Goal: Task Accomplishment & Management: Manage account settings

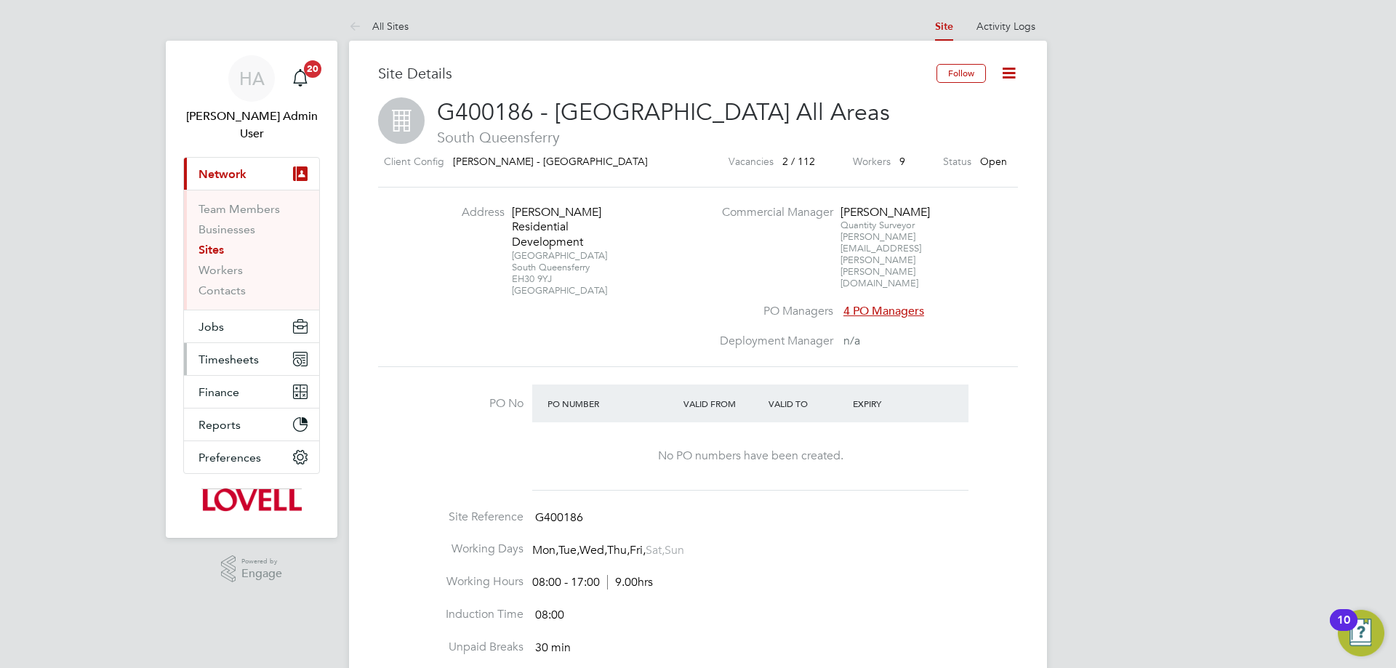
click at [239, 353] on span "Timesheets" at bounding box center [229, 360] width 60 height 14
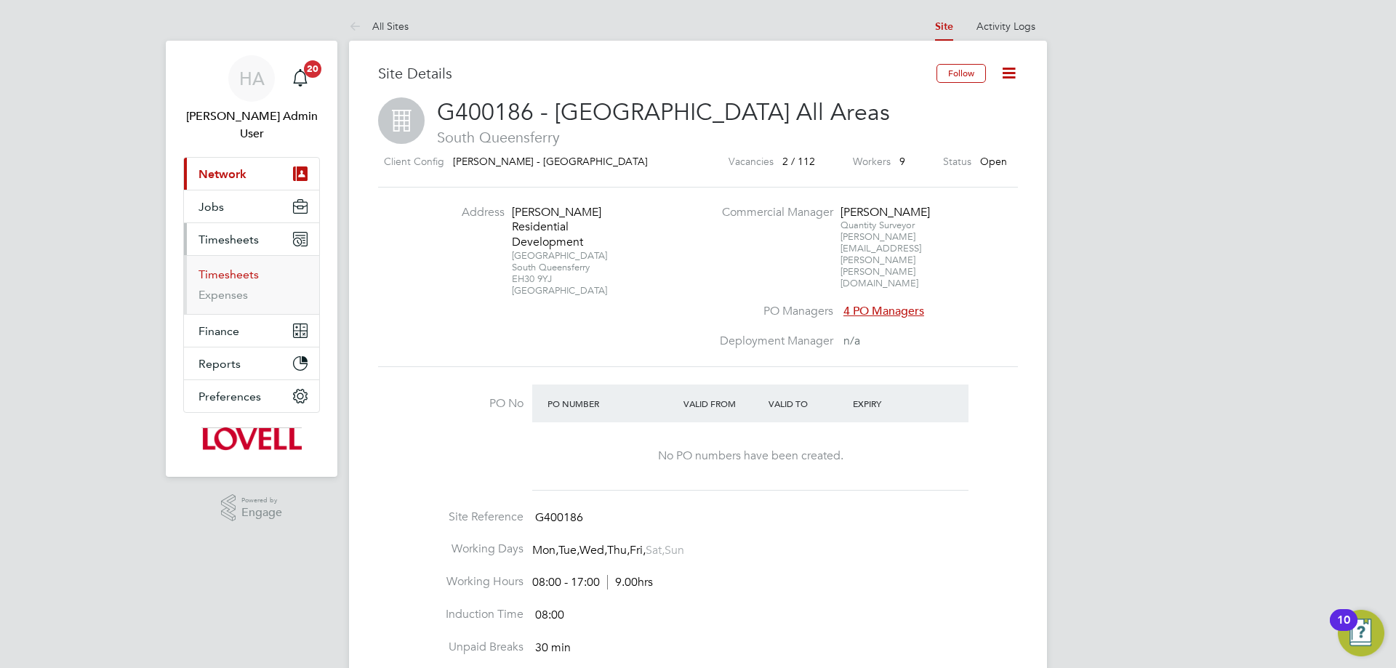
click at [234, 268] on link "Timesheets" at bounding box center [229, 275] width 60 height 14
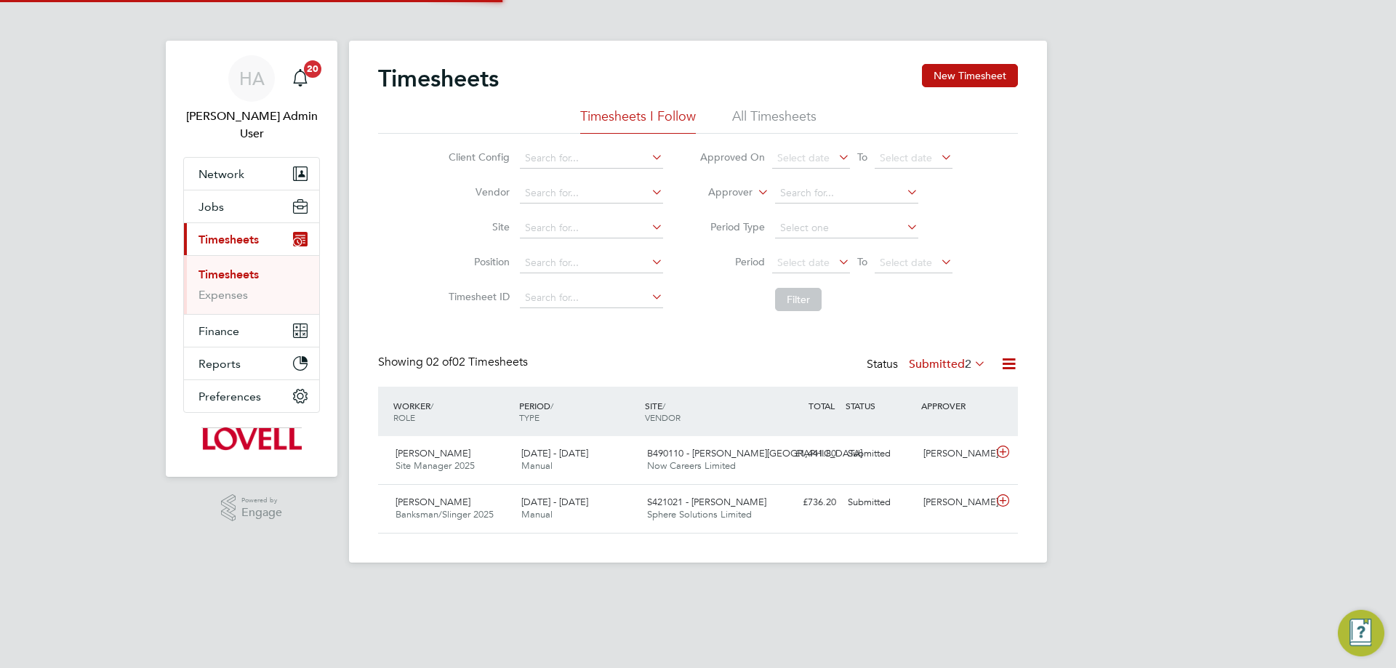
scroll to position [37, 127]
click at [769, 121] on li "All Timesheets" at bounding box center [774, 121] width 84 height 26
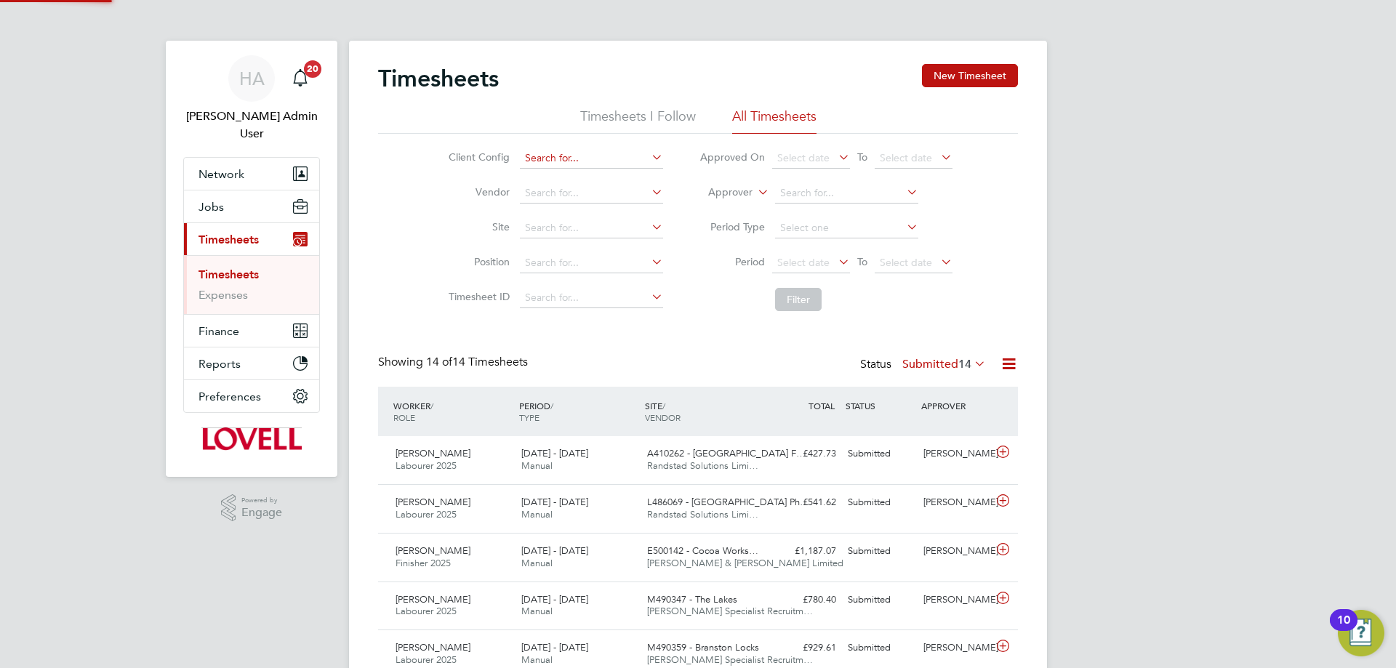
scroll to position [0, 0]
click at [542, 198] on input at bounding box center [591, 193] width 143 height 20
click at [554, 211] on li "Hays Specialist Recruitment Limited" at bounding box center [636, 213] width 236 height 20
type input "[PERSON_NAME] Specialist Recruitment Limited"
click at [923, 368] on label "Submitted 14" at bounding box center [944, 364] width 84 height 15
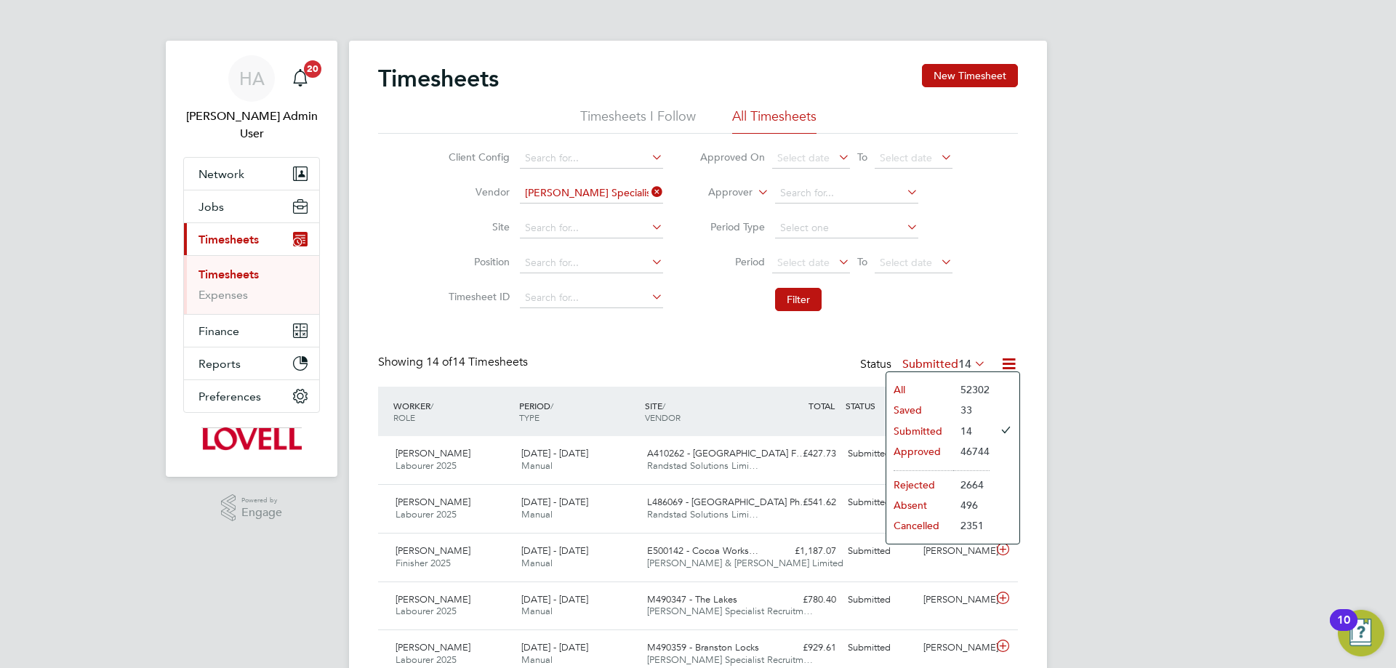
click at [929, 447] on li "Approved" at bounding box center [919, 451] width 67 height 20
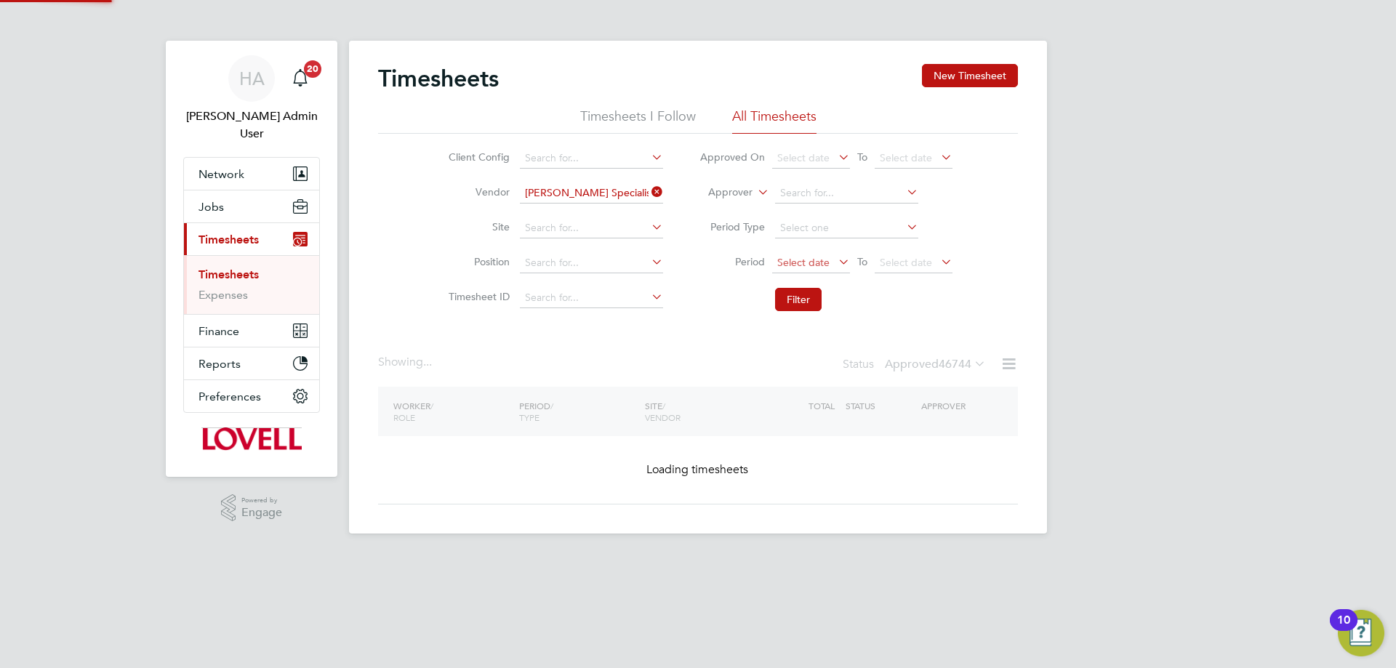
click at [811, 257] on span "Select date" at bounding box center [803, 262] width 52 height 13
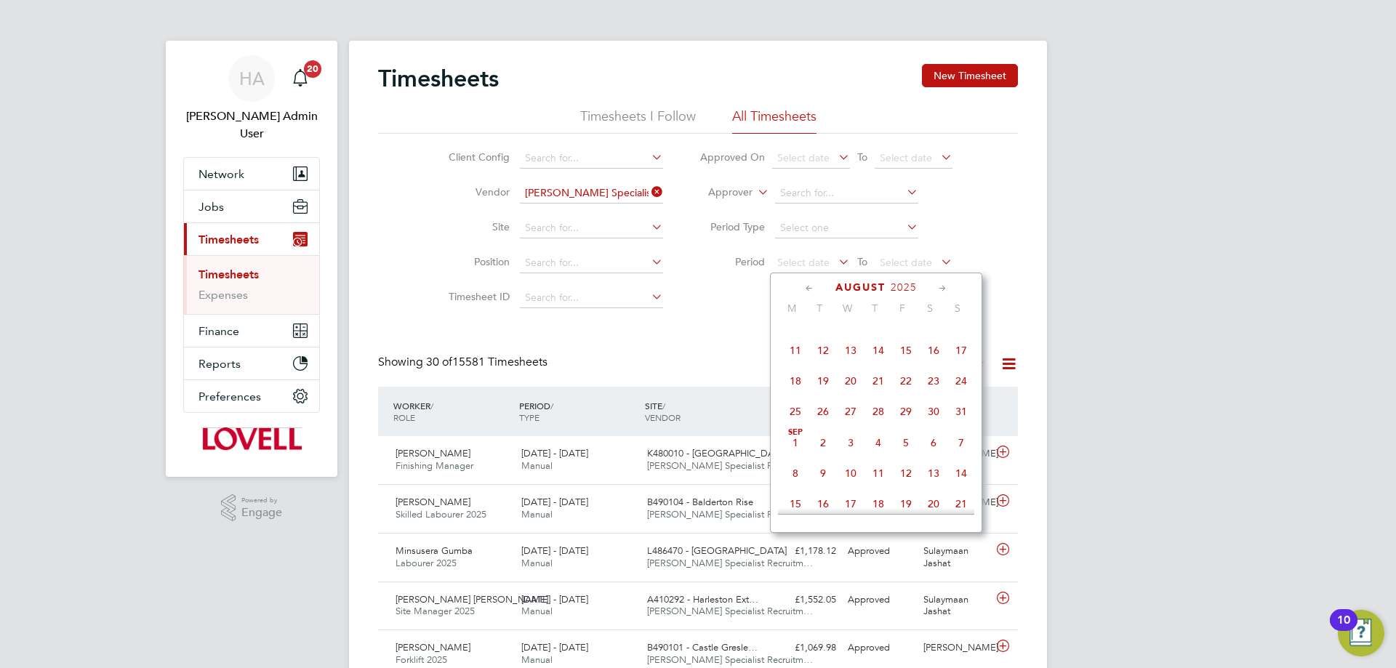
click at [932, 388] on span "23" at bounding box center [934, 381] width 28 height 28
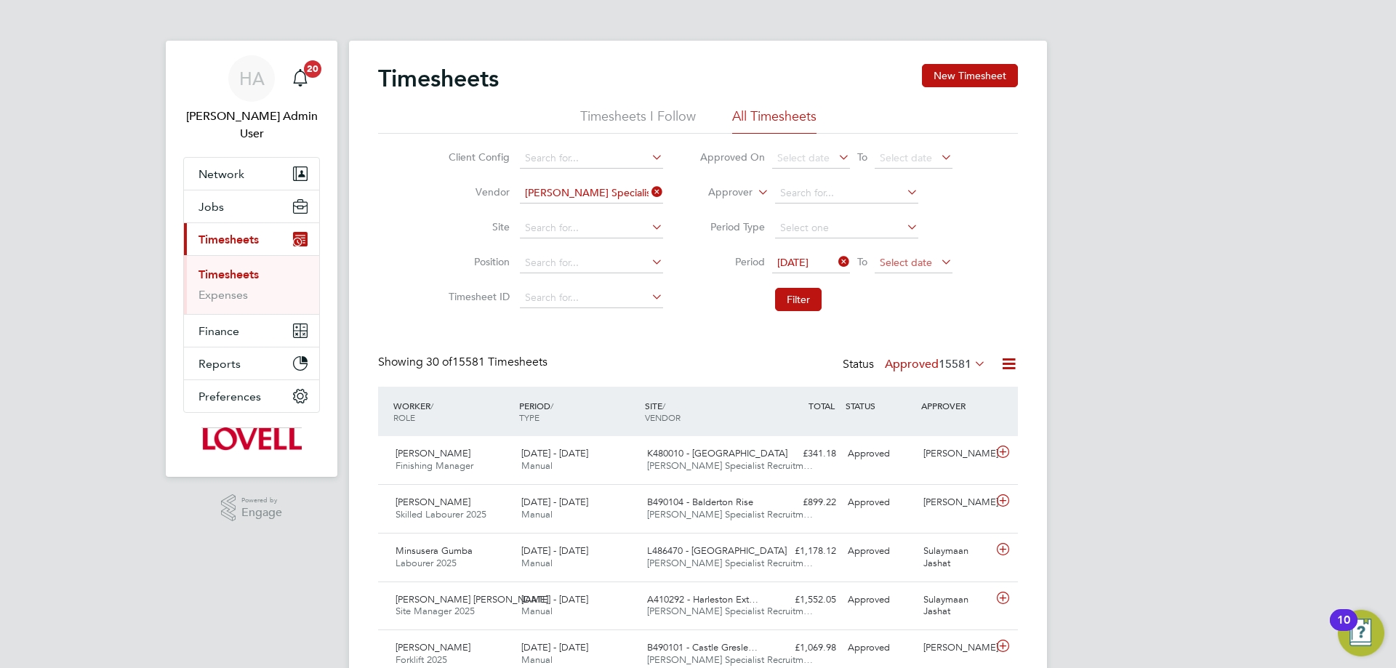
click at [899, 264] on span "Select date" at bounding box center [906, 262] width 52 height 13
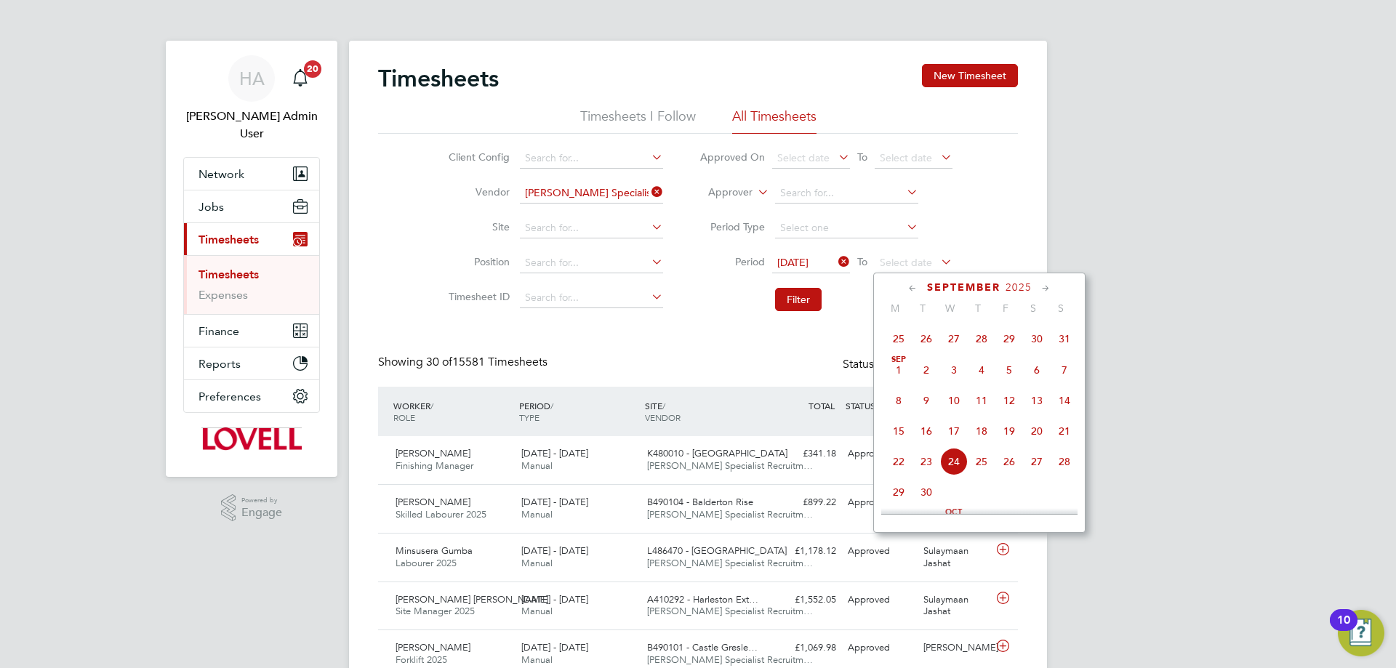
click at [1014, 443] on span "19" at bounding box center [1009, 431] width 28 height 28
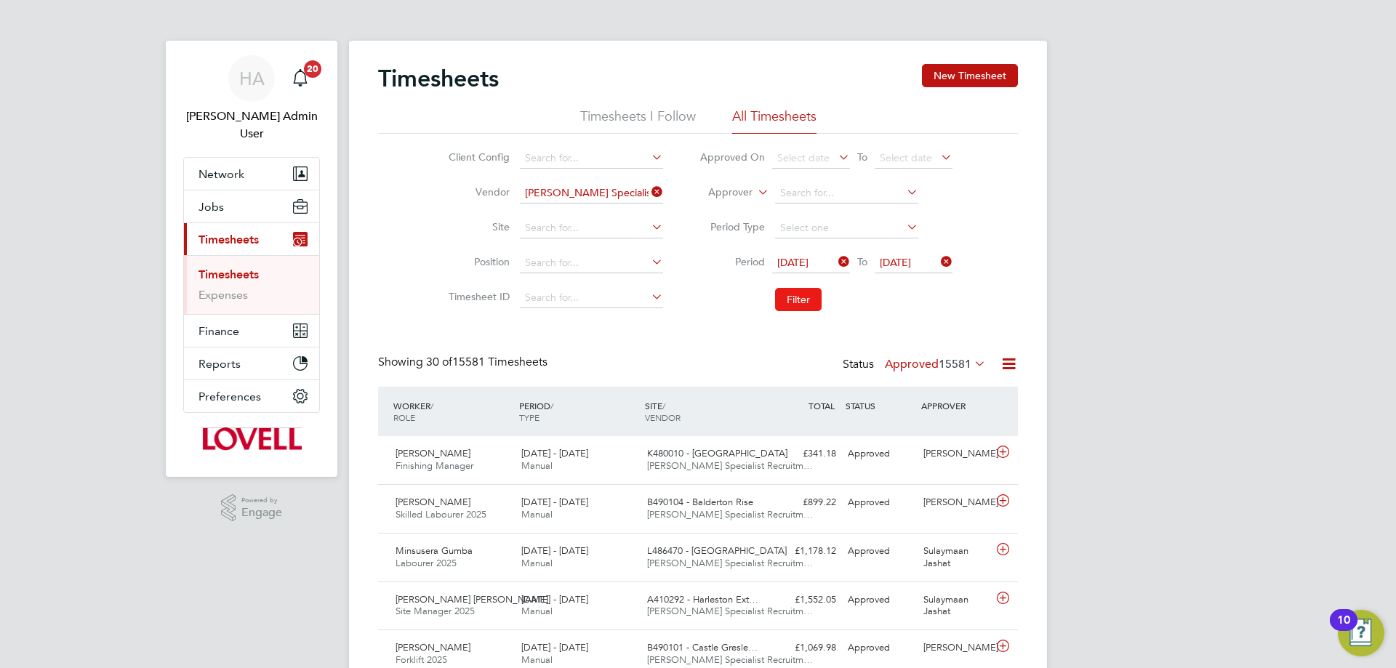
click at [814, 294] on button "Filter" at bounding box center [798, 299] width 47 height 23
click at [264, 71] on span "HA" at bounding box center [251, 78] width 25 height 19
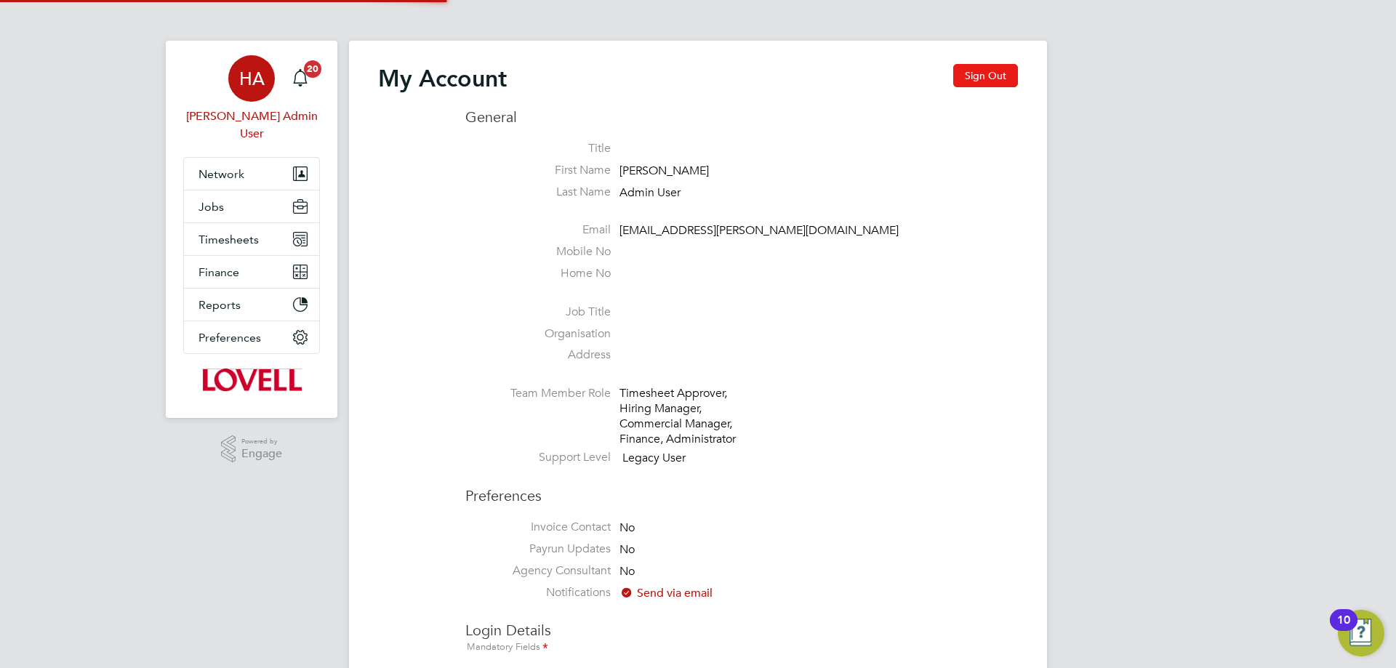
click at [981, 66] on button "Sign Out" at bounding box center [985, 75] width 65 height 23
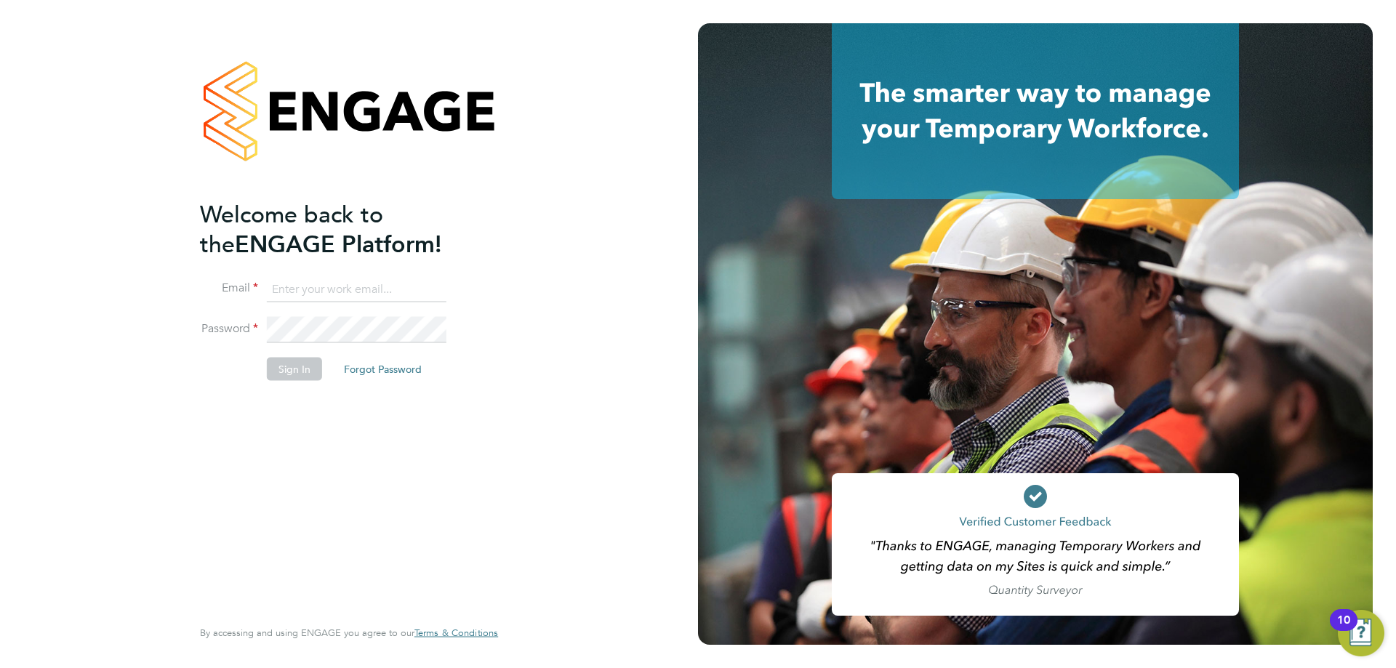
click at [295, 285] on input at bounding box center [357, 289] width 180 height 26
type input "[EMAIL_ADDRESS][PERSON_NAME][DOMAIN_NAME]"
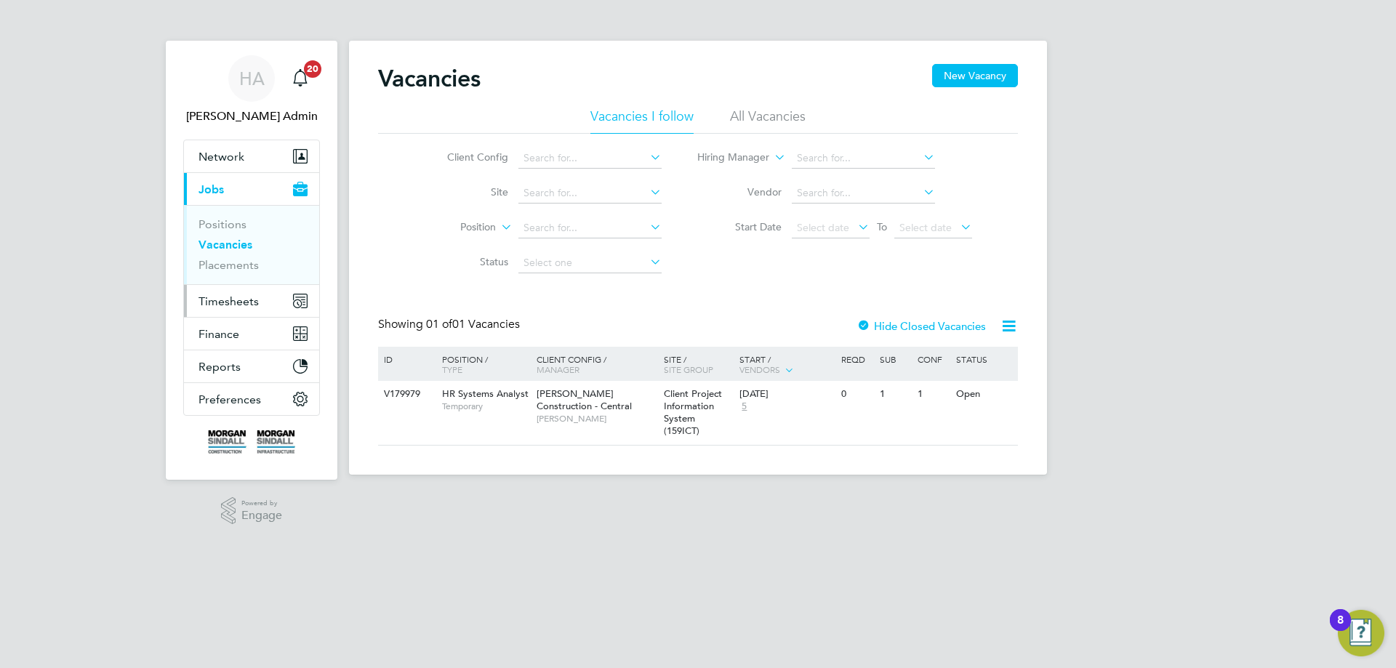
click at [244, 300] on span "Timesheets" at bounding box center [229, 301] width 60 height 14
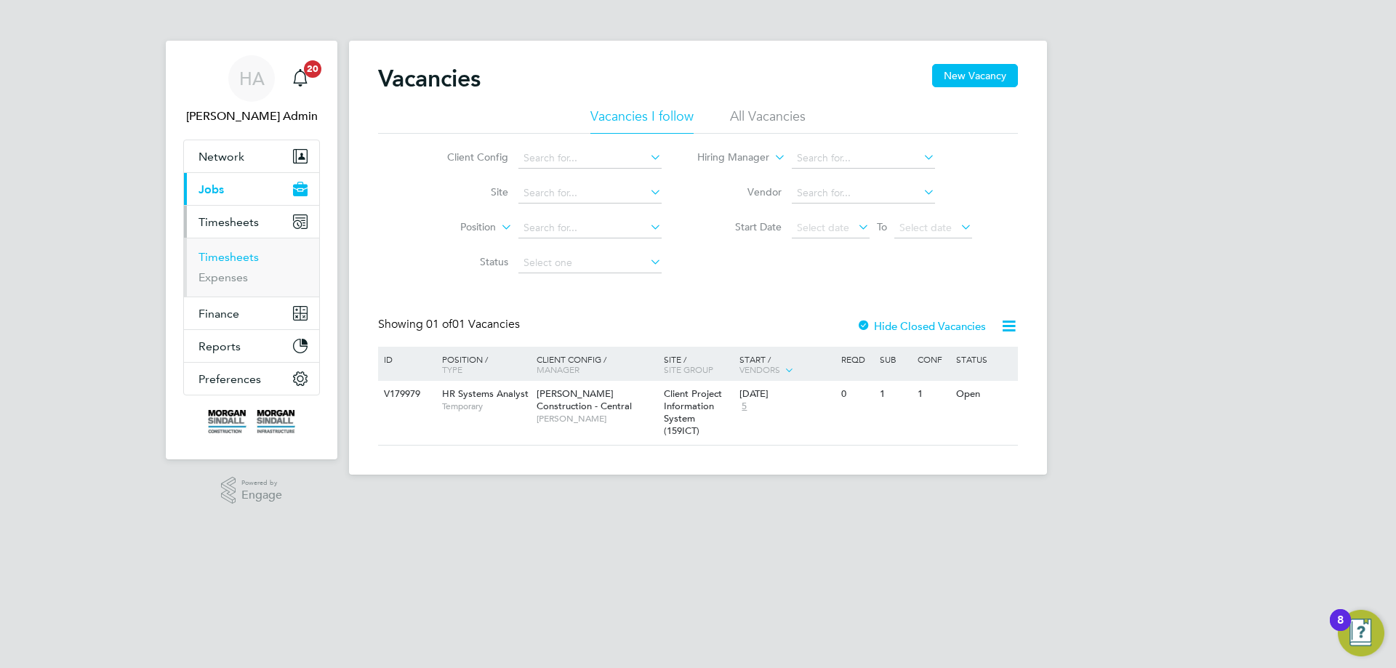
click at [239, 260] on link "Timesheets" at bounding box center [229, 257] width 60 height 14
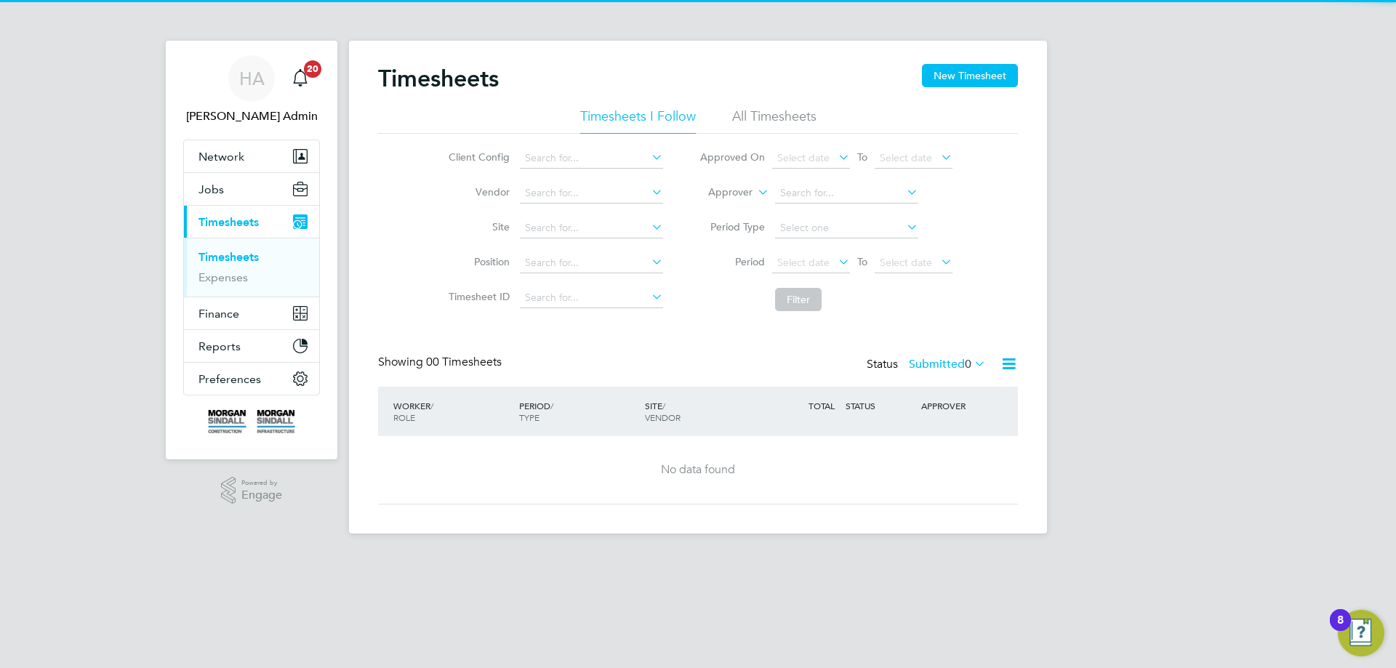
click at [777, 119] on li "All Timesheets" at bounding box center [774, 121] width 84 height 26
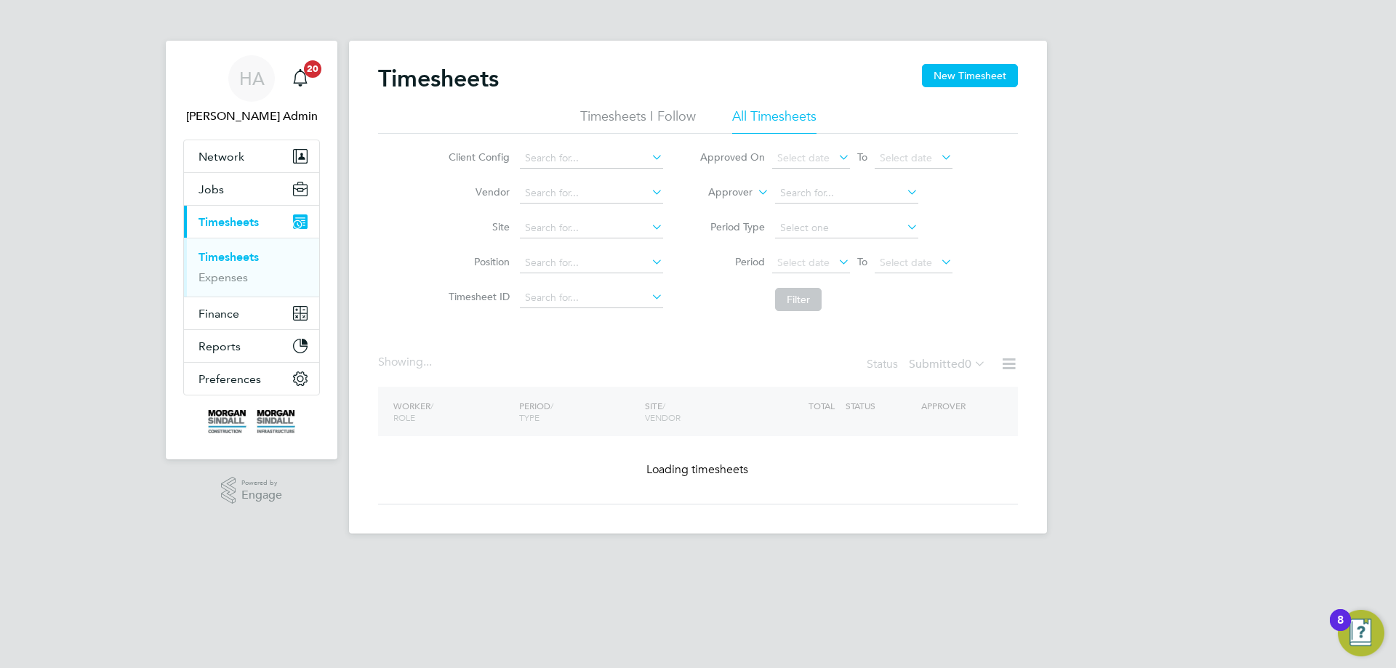
click at [755, 193] on icon at bounding box center [755, 188] width 0 height 13
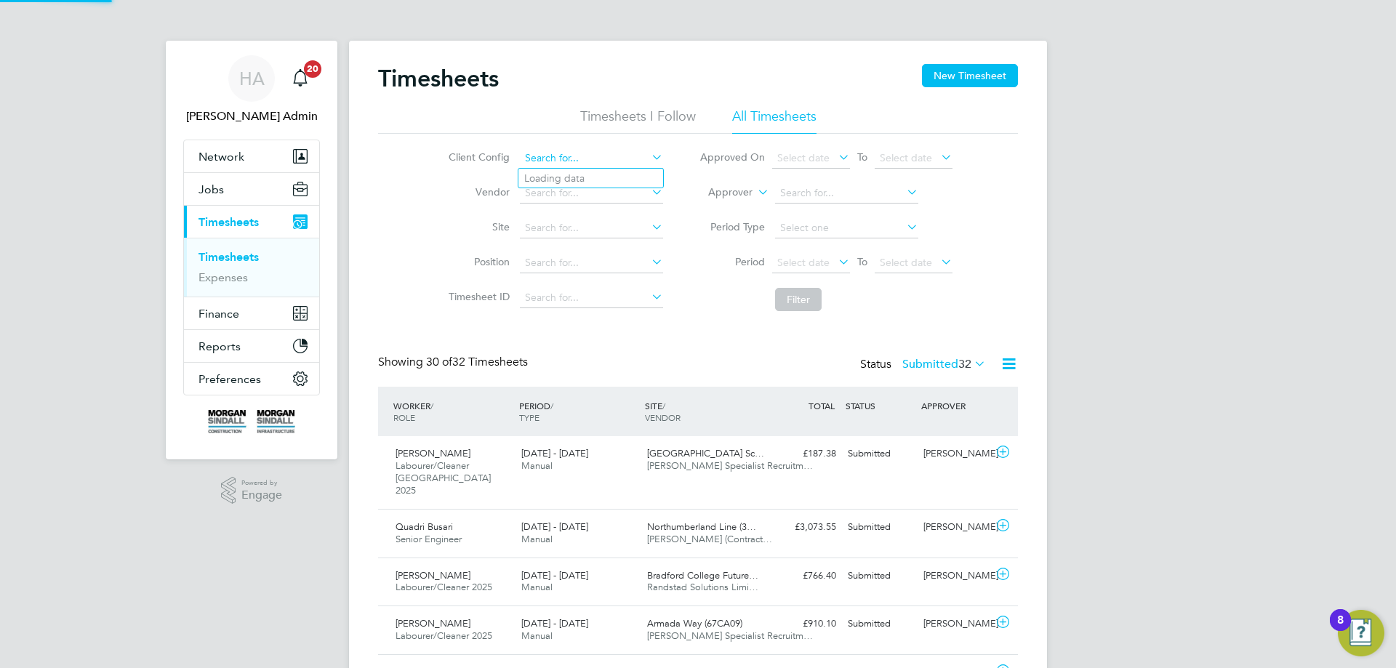
click at [577, 161] on input at bounding box center [591, 158] width 143 height 20
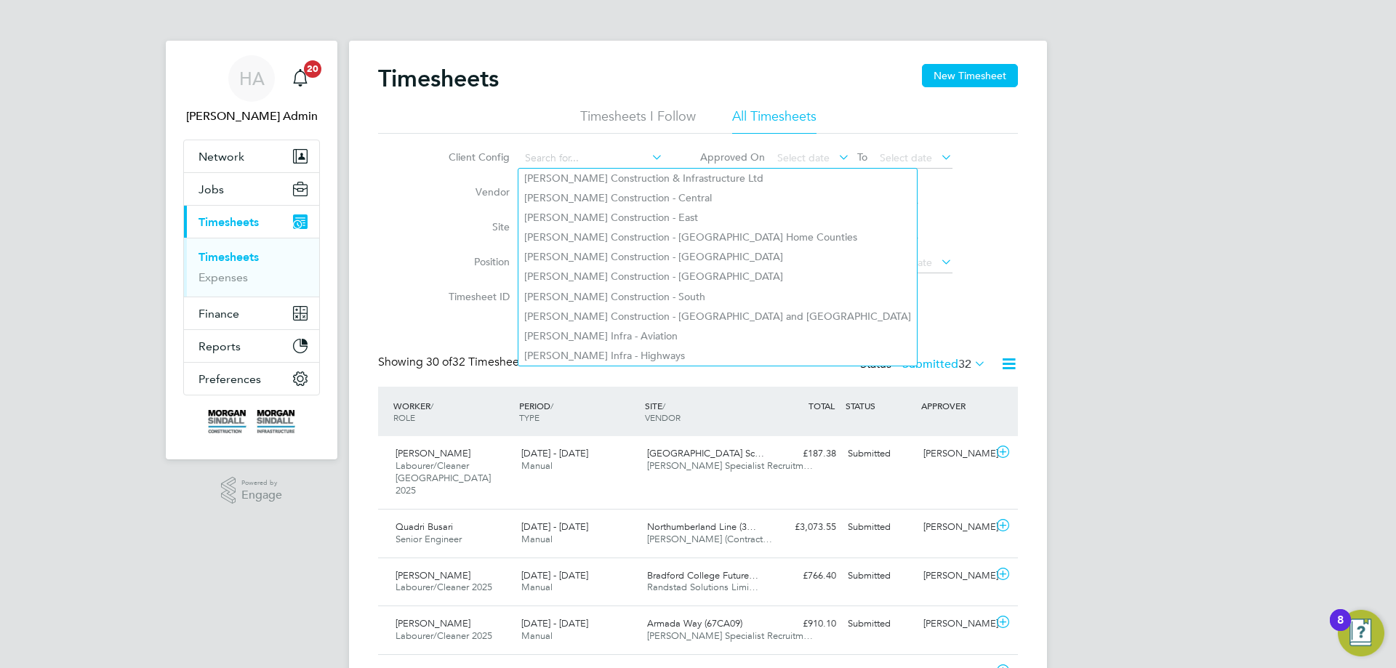
click at [402, 175] on div "Client Config Vendor Site Position Timesheet ID Approved On Select date To Sele…" at bounding box center [698, 226] width 640 height 185
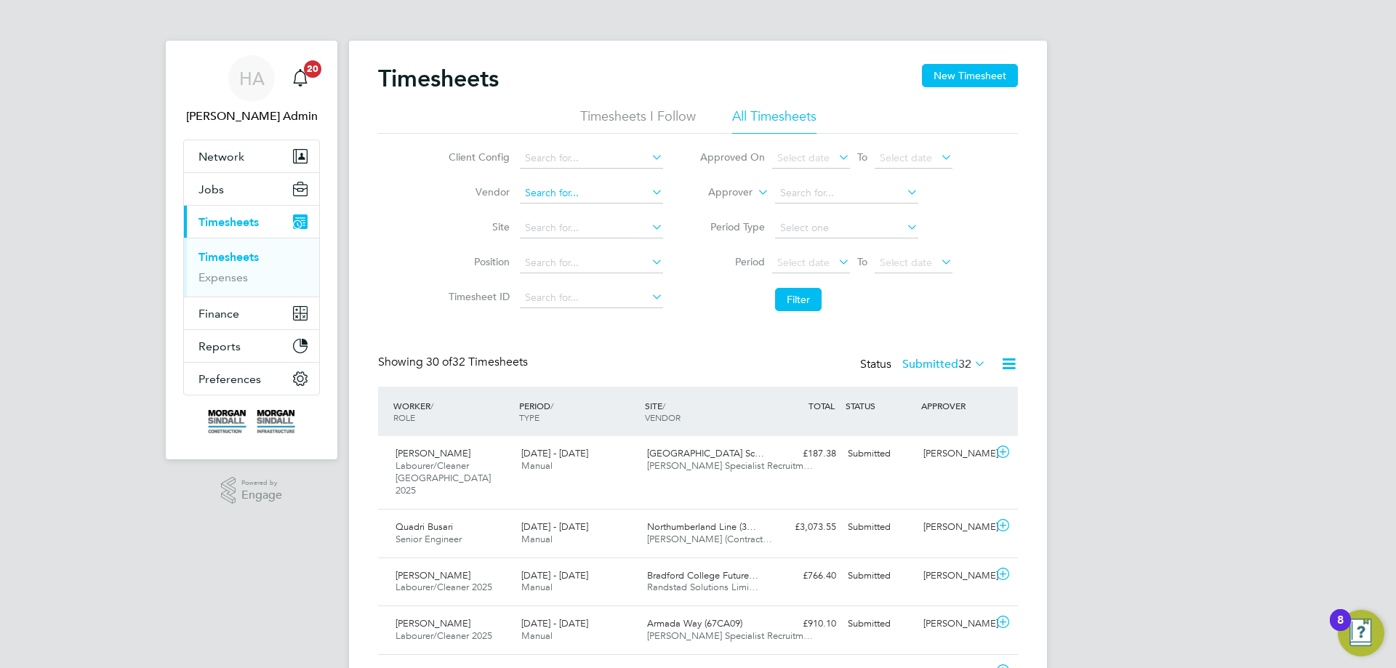
click at [545, 194] on input at bounding box center [591, 193] width 143 height 20
click at [557, 204] on li "Hay s Specialist Recruitment Limited" at bounding box center [606, 214] width 177 height 20
type input "[PERSON_NAME] Specialist Recruitment Limited"
click at [925, 359] on label "Submitted 32" at bounding box center [944, 364] width 84 height 15
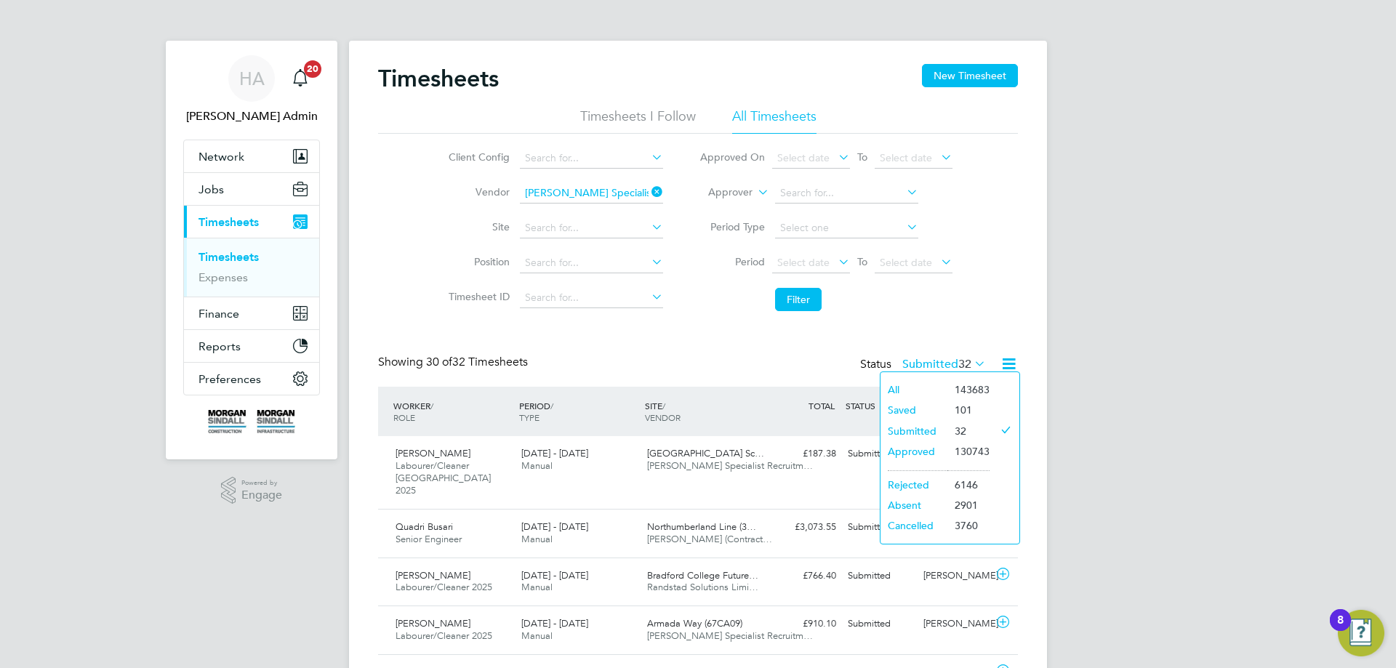
click at [926, 445] on li "Approved" at bounding box center [914, 451] width 67 height 20
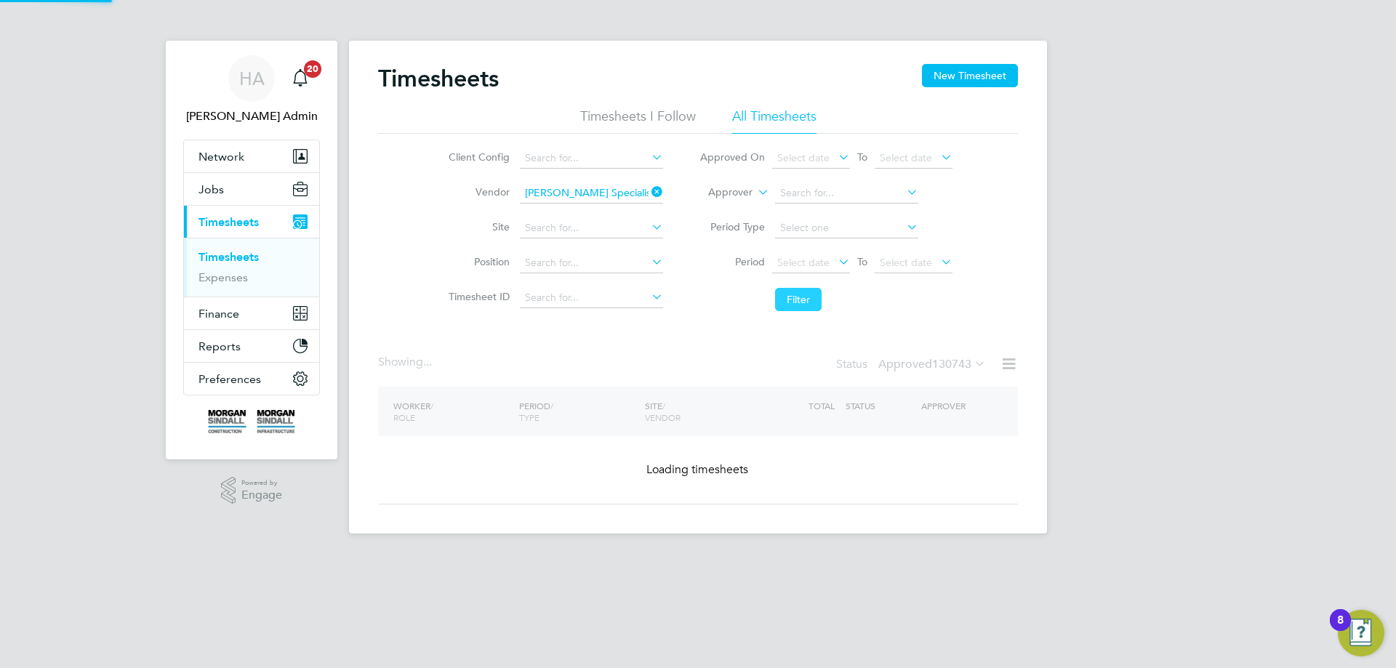
click at [793, 299] on button "Filter" at bounding box center [798, 299] width 47 height 23
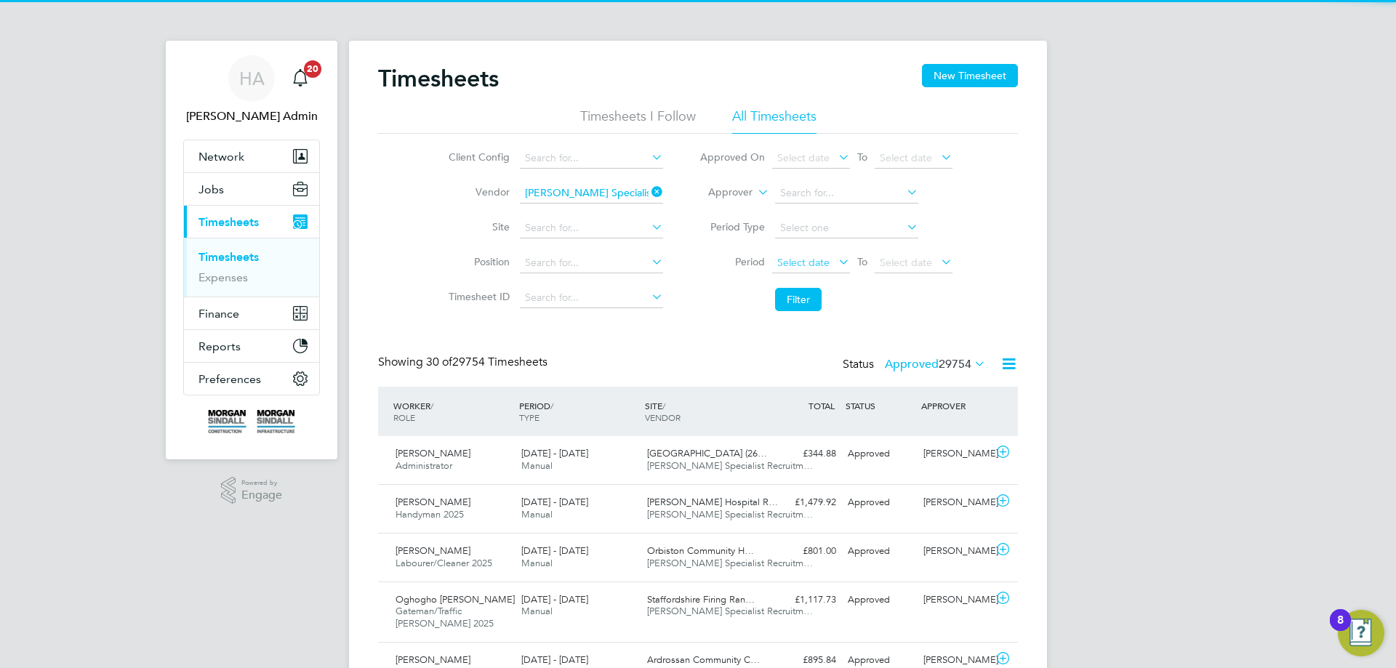
click at [809, 260] on span "Select date" at bounding box center [803, 262] width 52 height 13
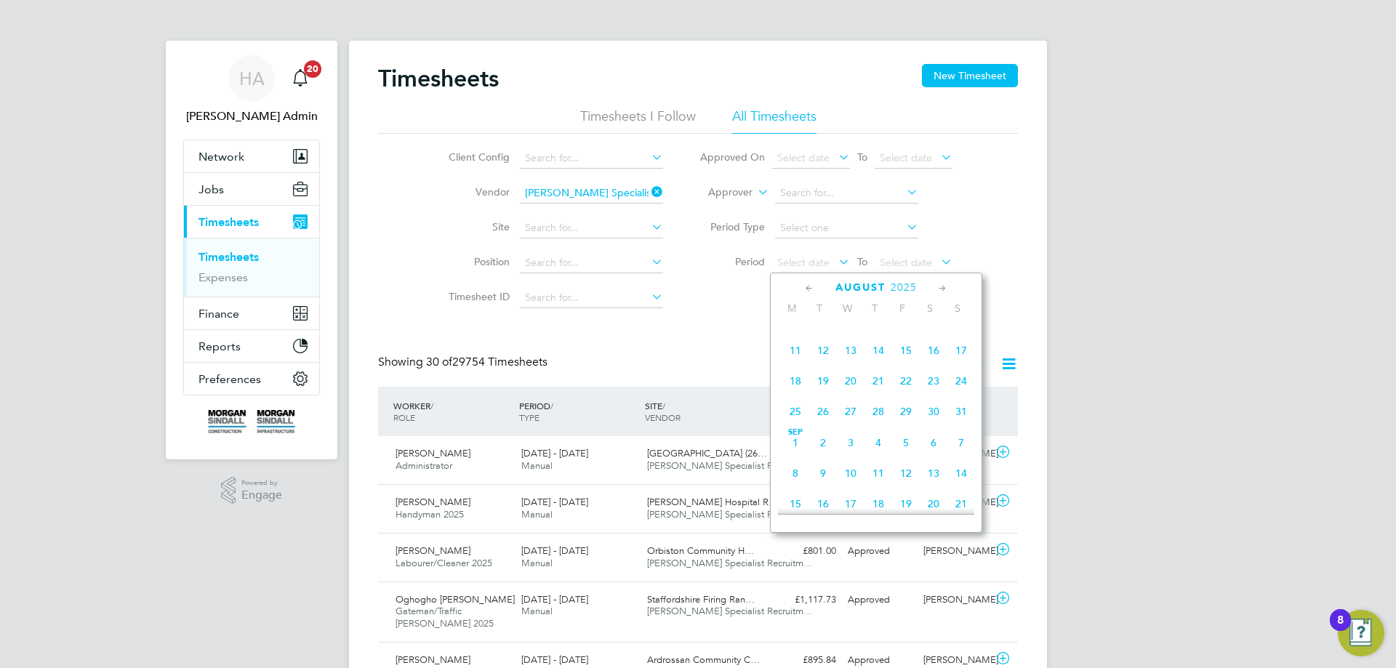
click at [931, 390] on span "23" at bounding box center [934, 381] width 28 height 28
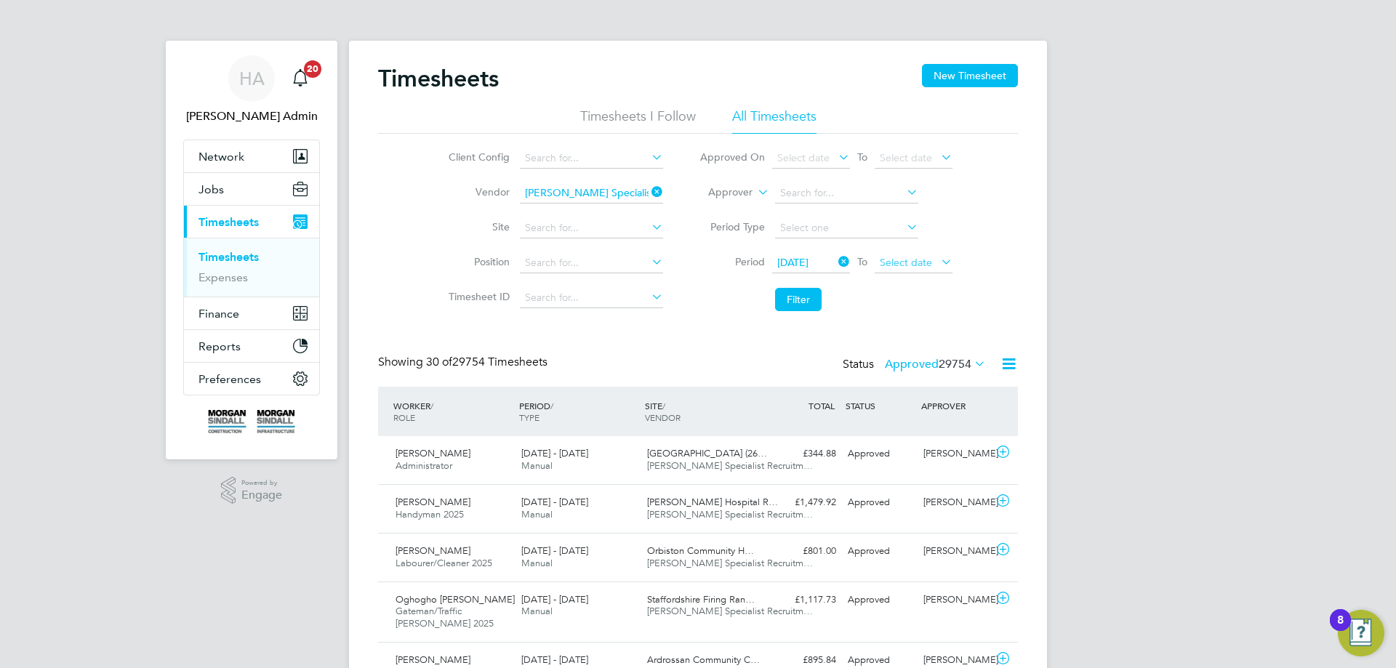
click at [909, 265] on span "Select date" at bounding box center [906, 262] width 52 height 13
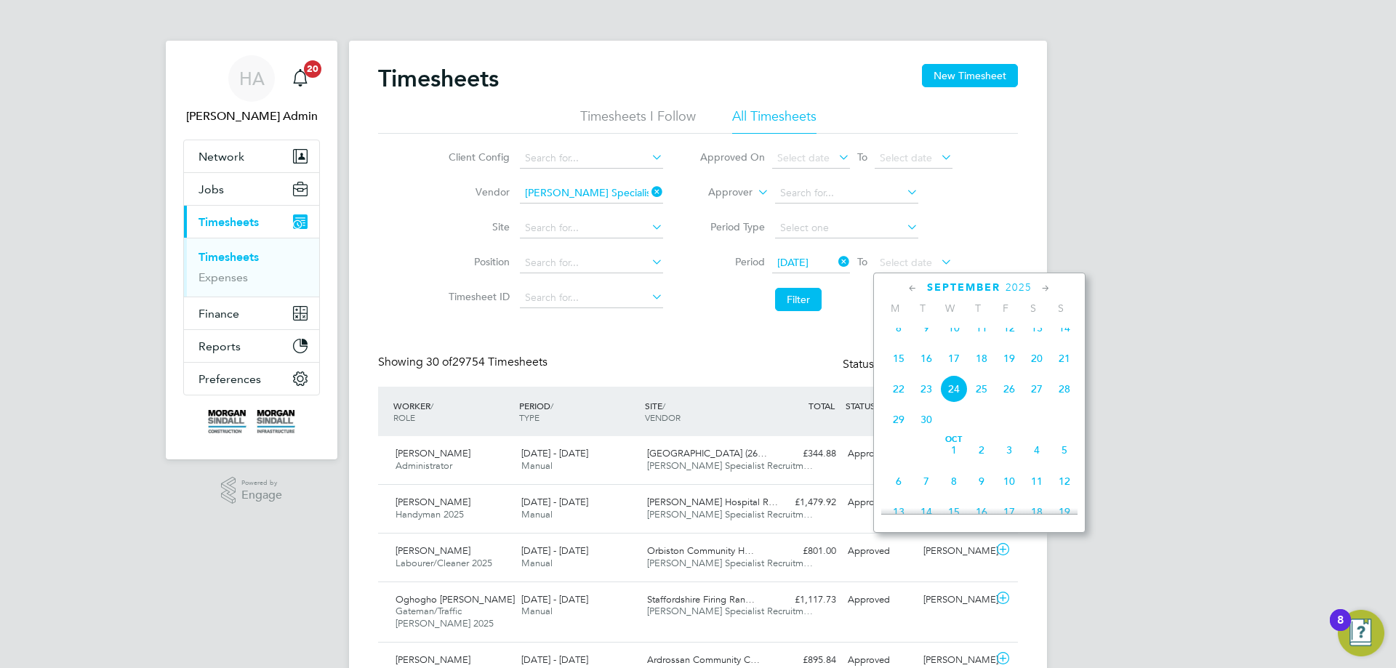
click at [1010, 372] on span "19" at bounding box center [1009, 359] width 28 height 28
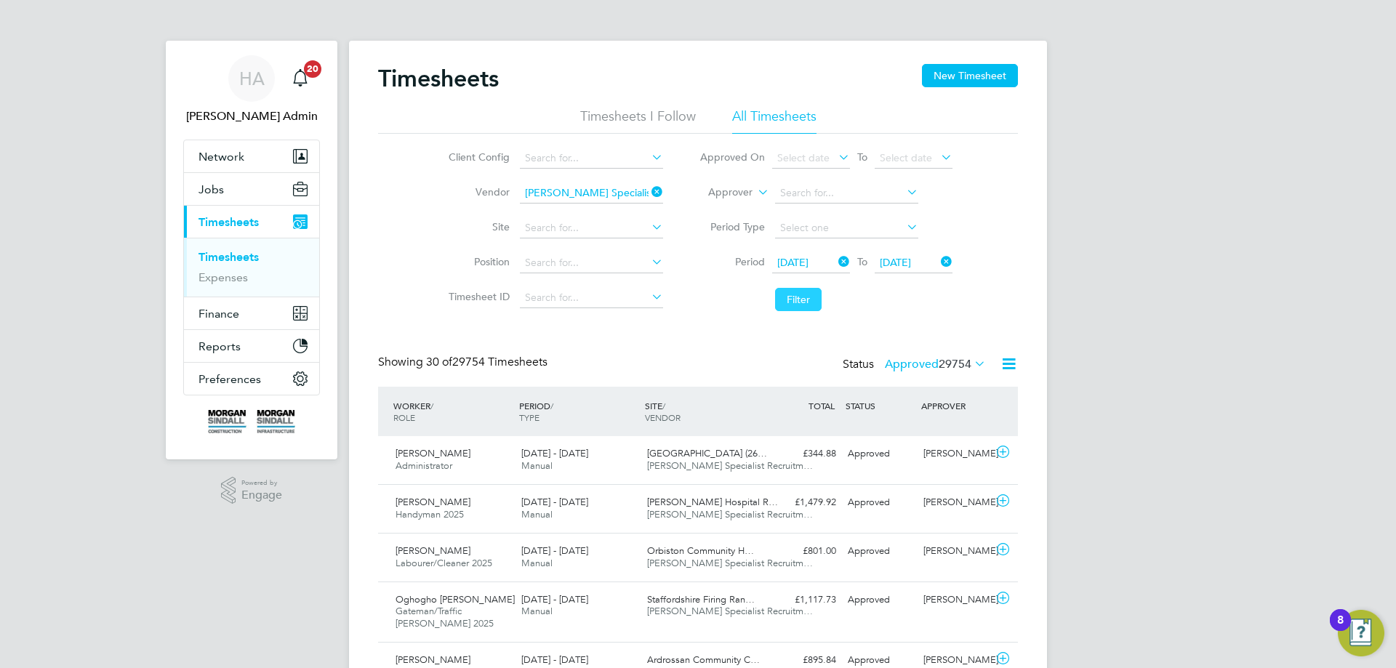
click at [809, 303] on button "Filter" at bounding box center [798, 299] width 47 height 23
click at [254, 76] on span "HA" at bounding box center [251, 78] width 25 height 19
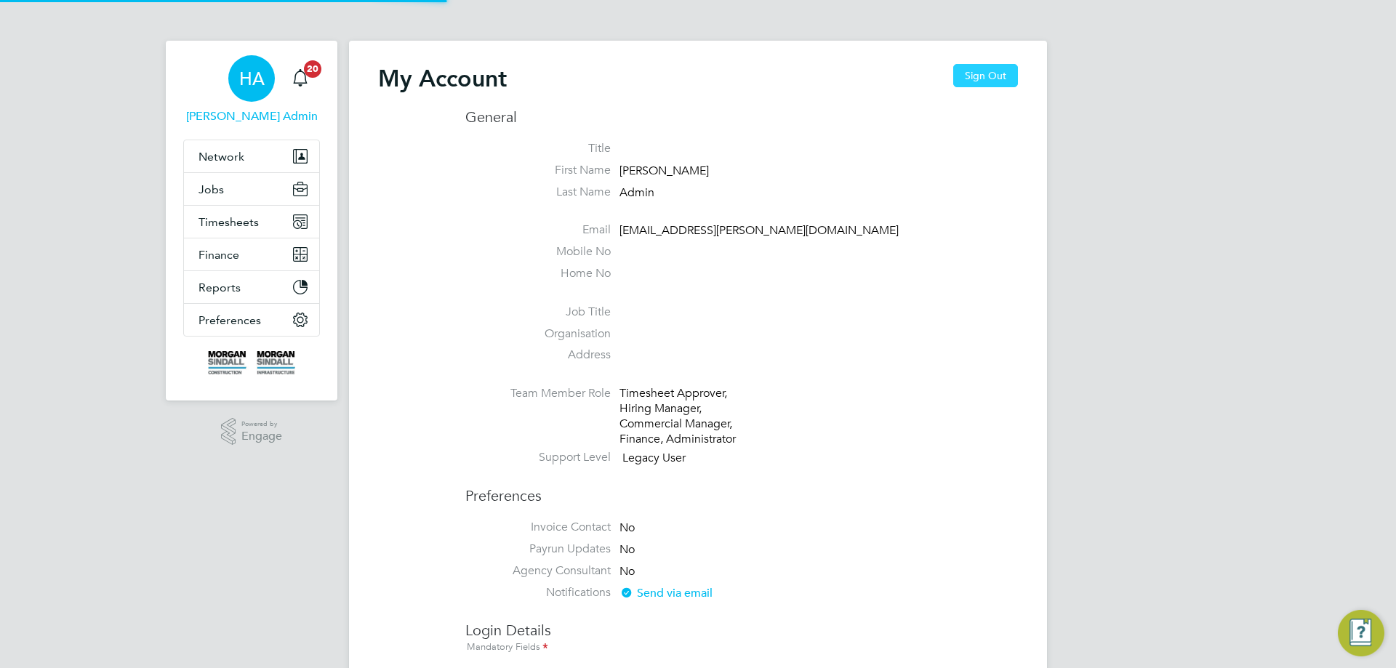
click at [1011, 75] on button "Sign Out" at bounding box center [985, 75] width 65 height 23
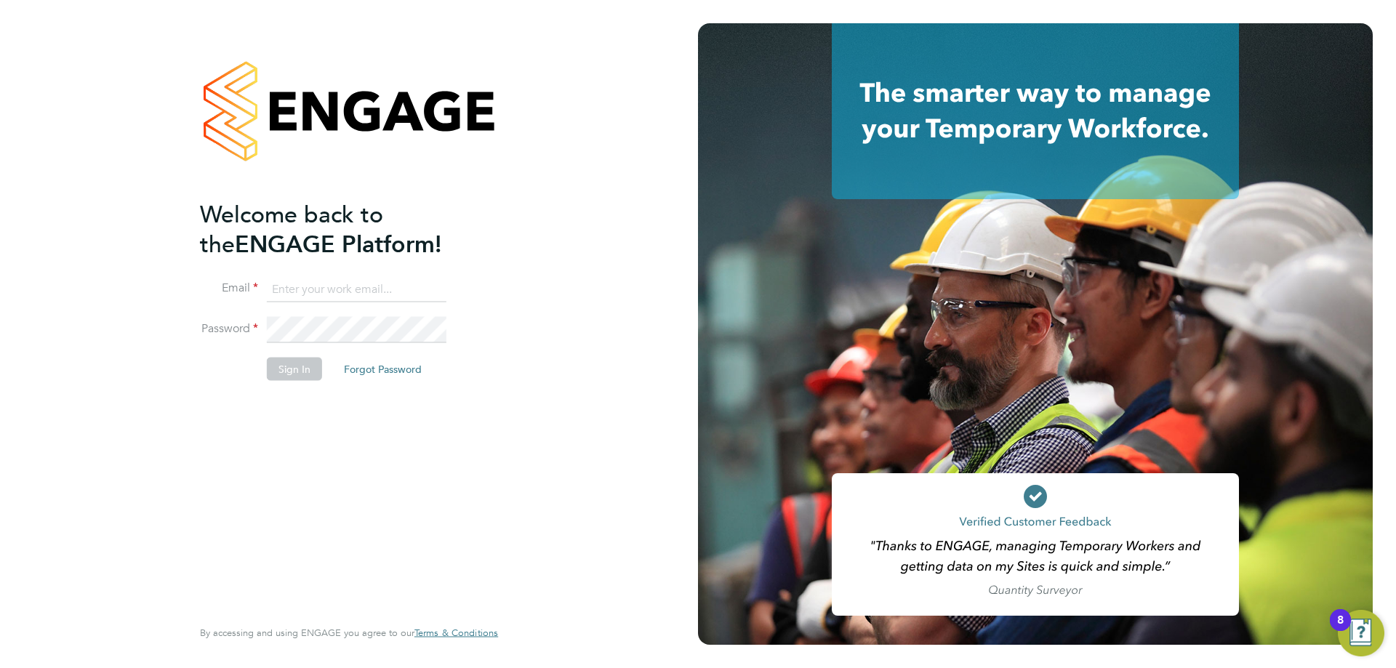
click at [342, 281] on input at bounding box center [357, 289] width 180 height 26
